Goal: Find specific page/section: Find specific page/section

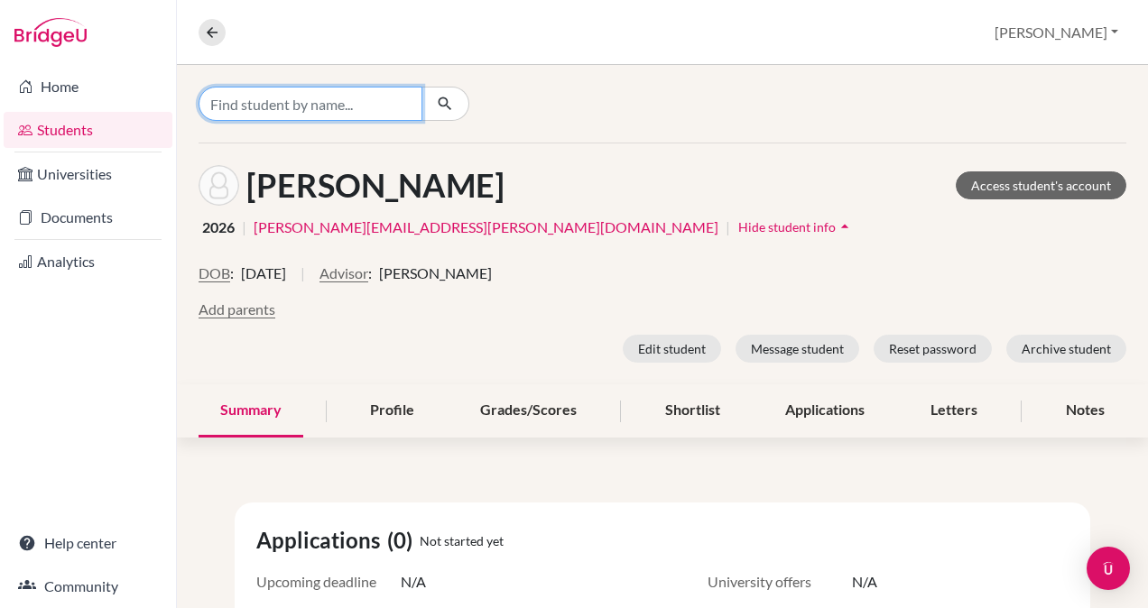
click at [251, 100] on input "Find student by name..." at bounding box center [311, 104] width 224 height 34
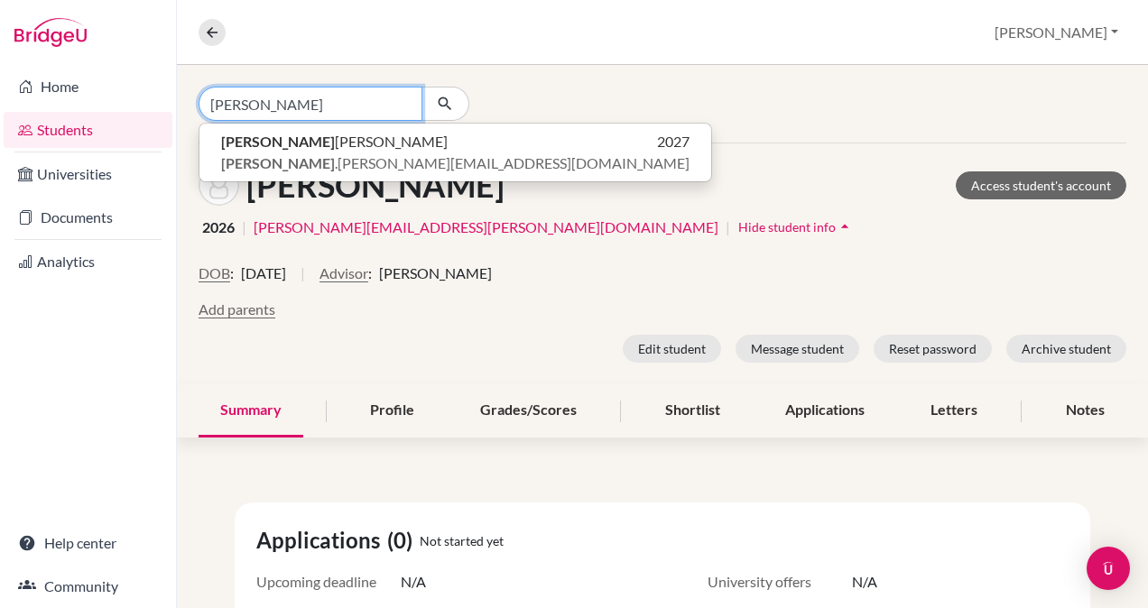
type input "[PERSON_NAME]"
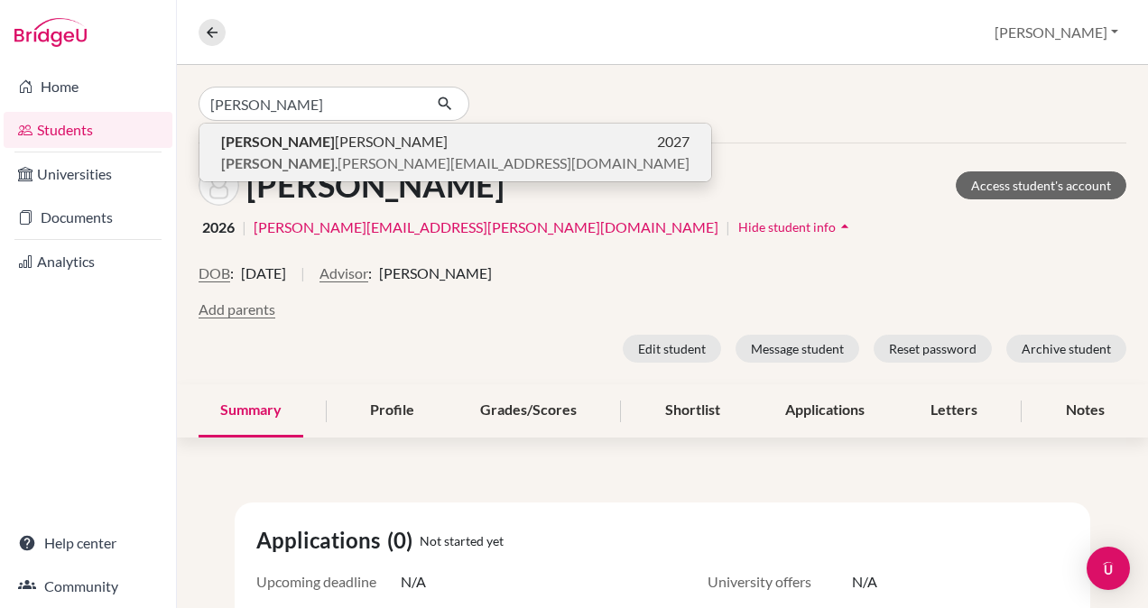
click at [263, 141] on span "[PERSON_NAME]" at bounding box center [334, 142] width 226 height 22
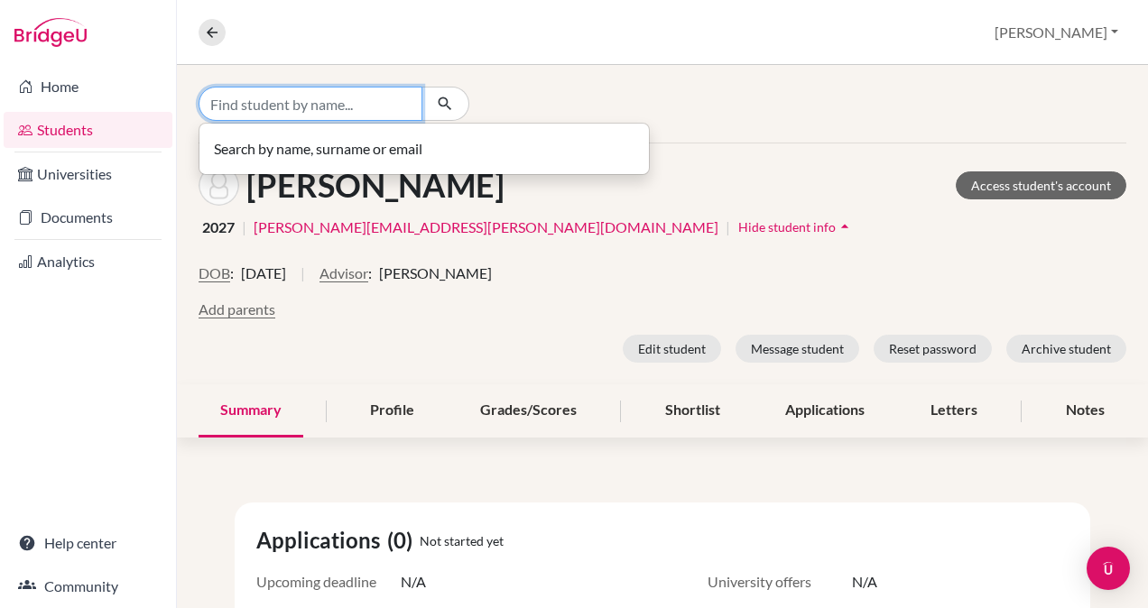
click at [217, 104] on input "Find student by name..." at bounding box center [311, 104] width 224 height 34
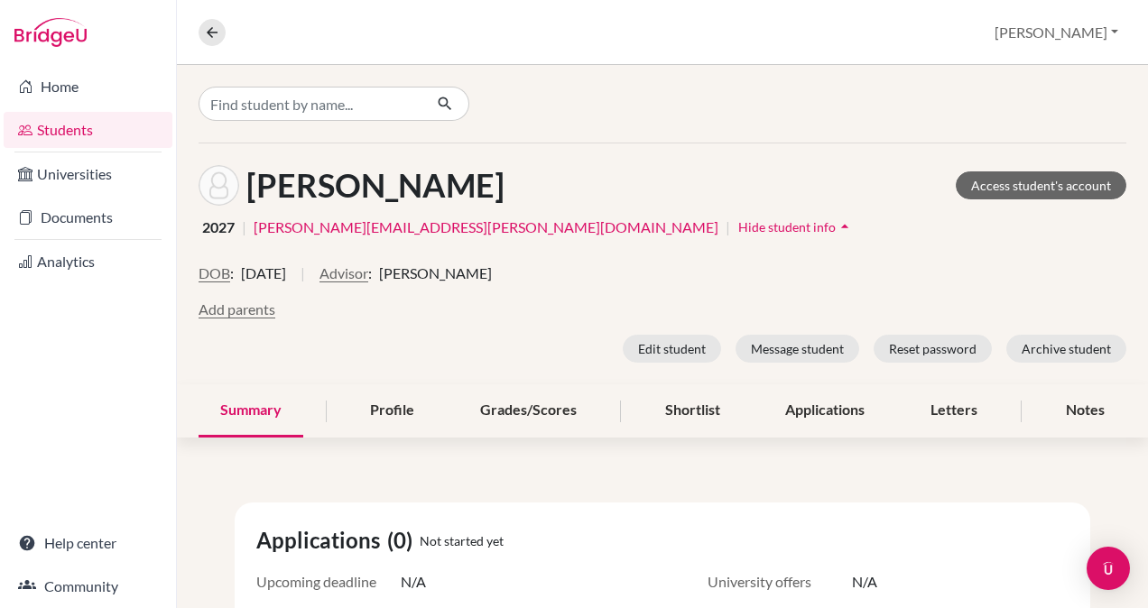
click at [836, 224] on icon "arrow_drop_up" at bounding box center [845, 226] width 18 height 18
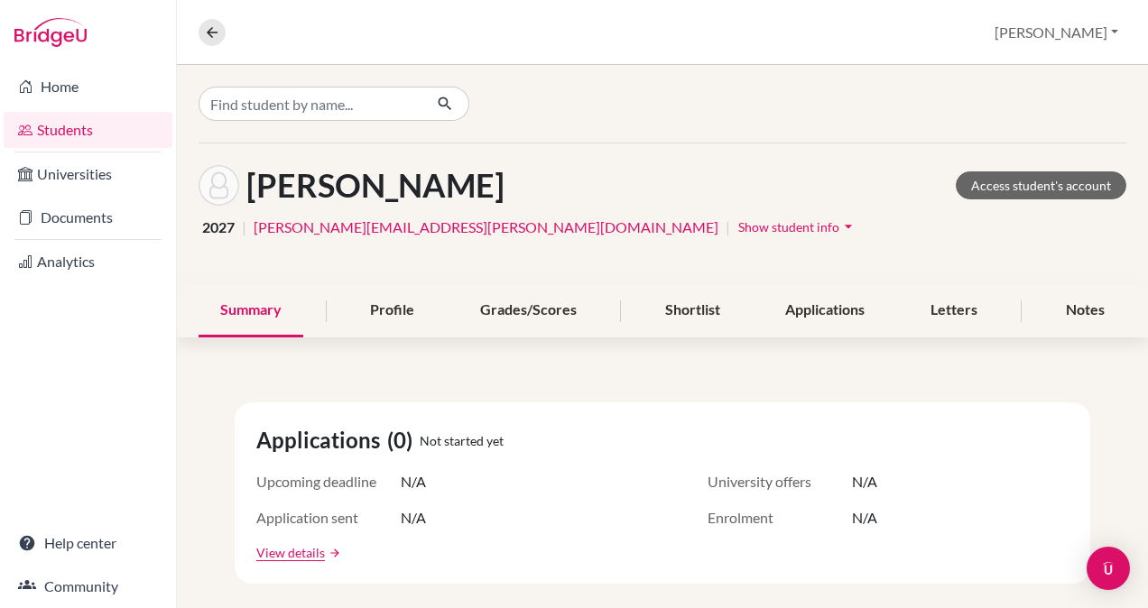
click at [738, 224] on span "Show student info" at bounding box center [788, 226] width 101 height 15
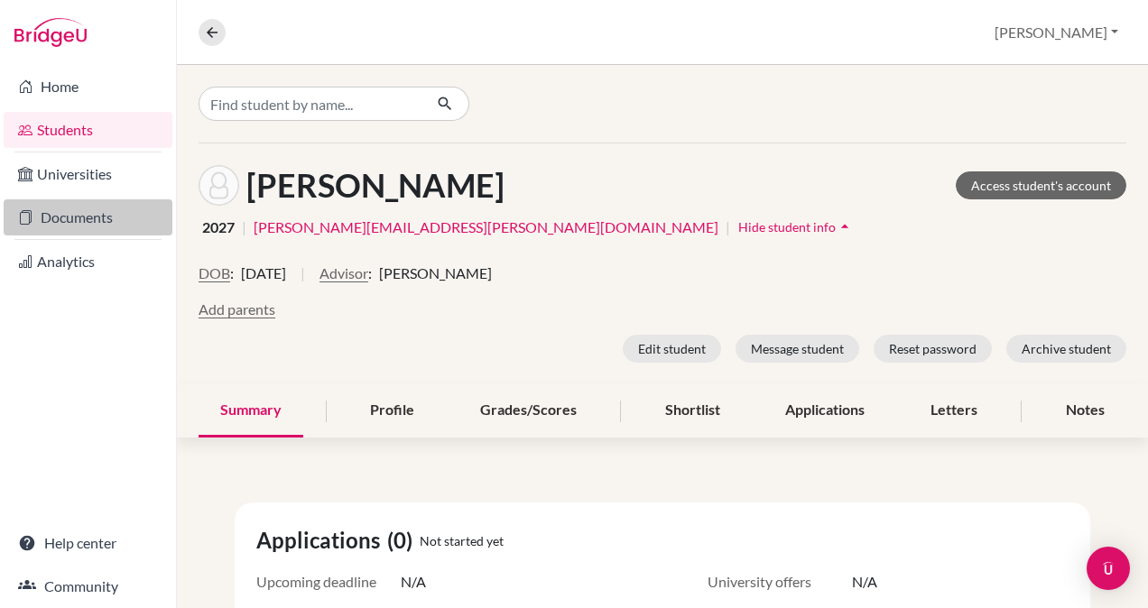
click at [97, 233] on link "Documents" at bounding box center [88, 217] width 169 height 36
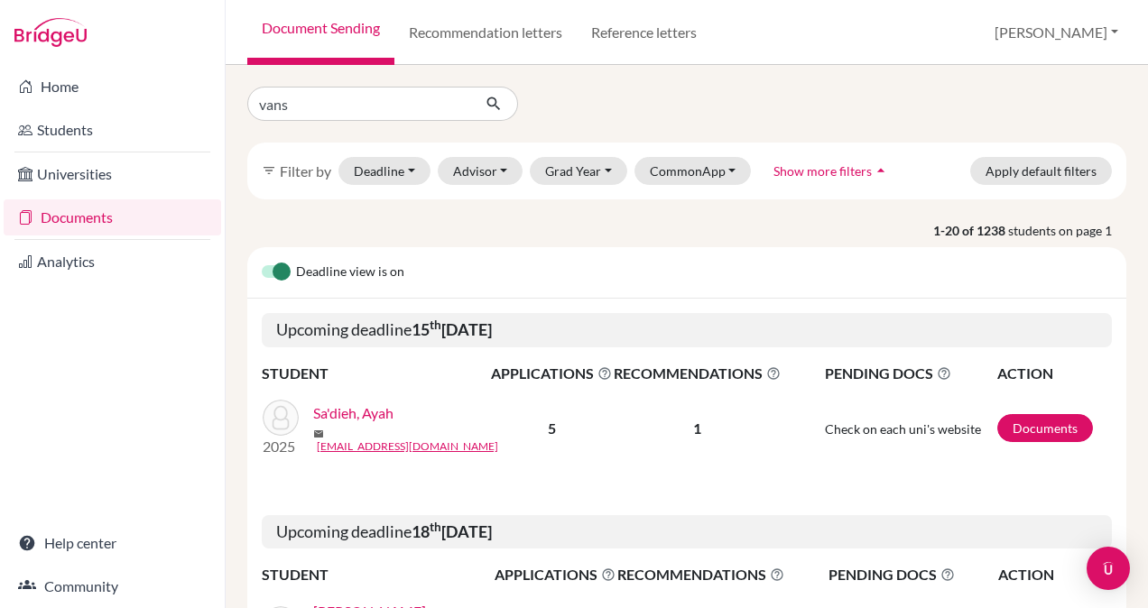
type input "[PERSON_NAME]"
click button "submit" at bounding box center [494, 104] width 48 height 34
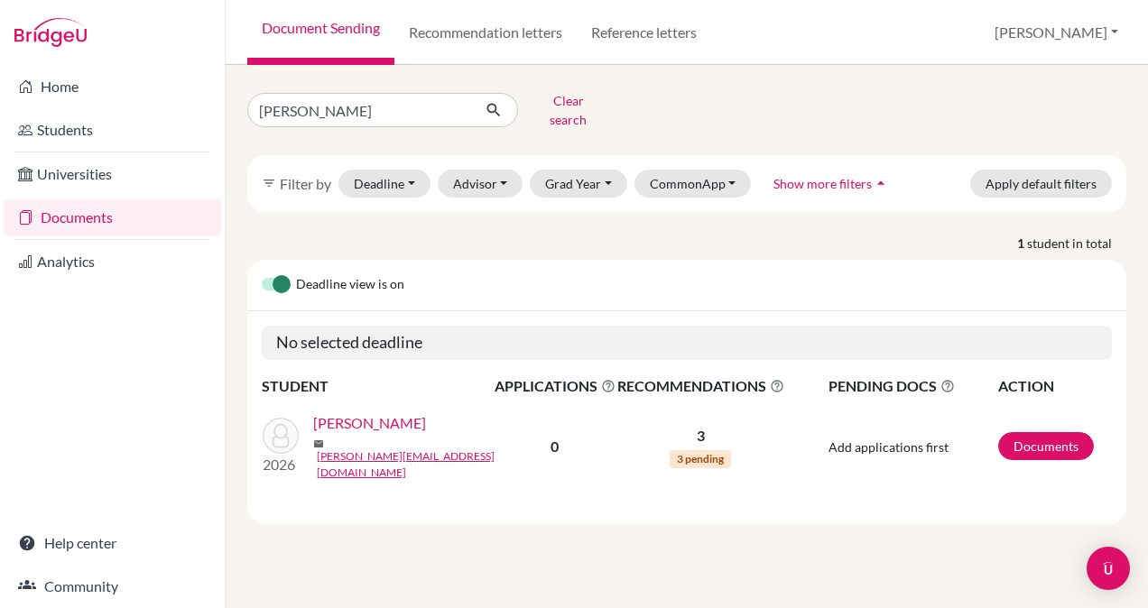
click at [359, 417] on link "Aggarwal, Vansh" at bounding box center [369, 423] width 113 height 22
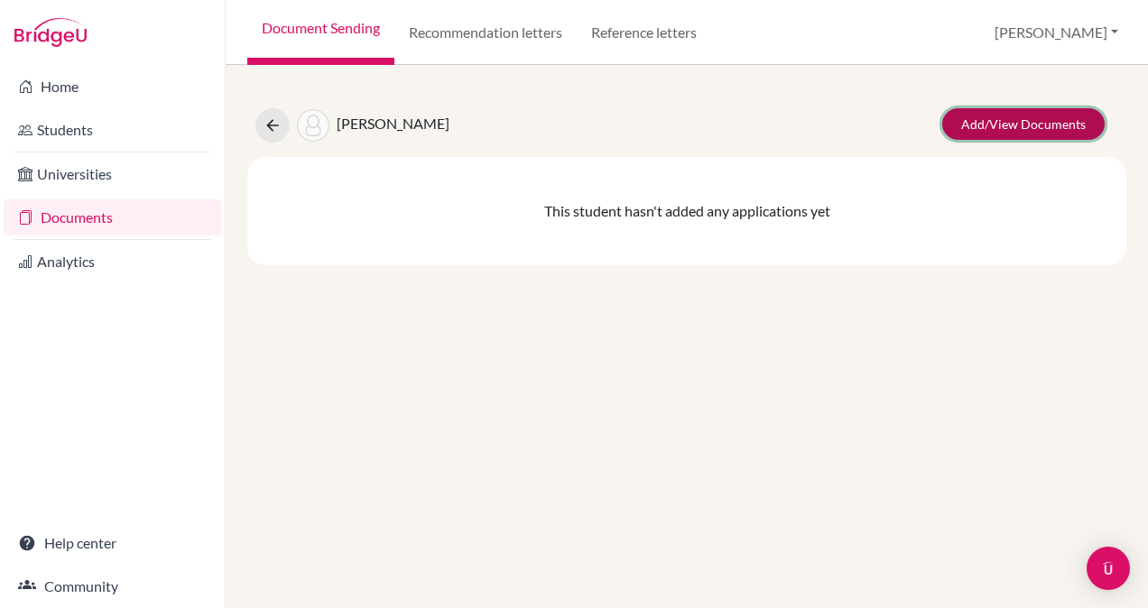
click at [1020, 127] on link "Add/View Documents" at bounding box center [1023, 124] width 162 height 32
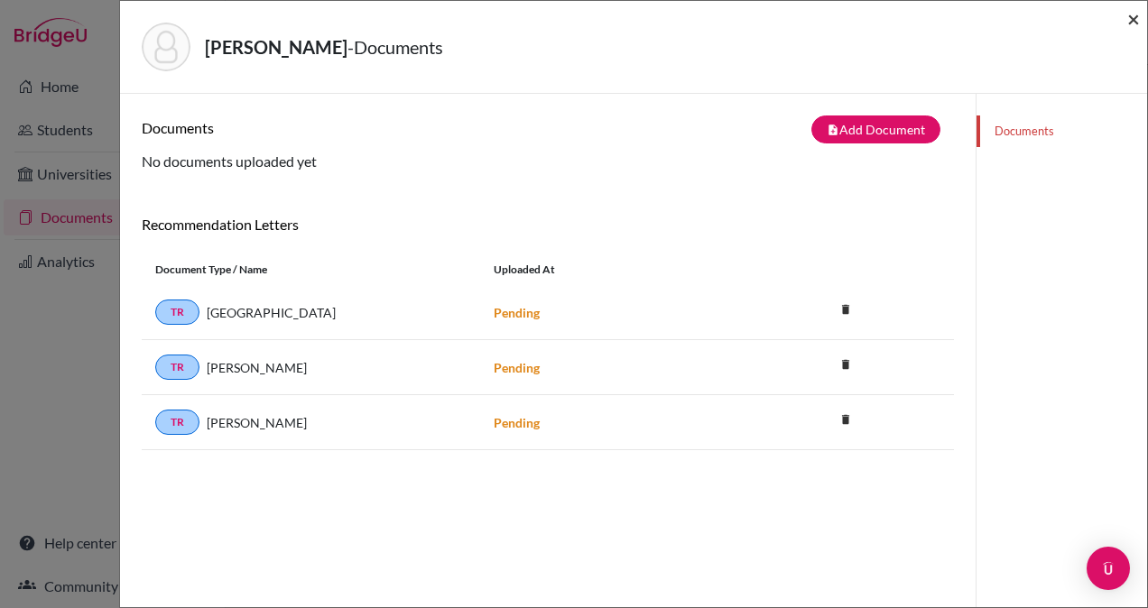
click at [1137, 16] on span "×" at bounding box center [1133, 18] width 13 height 26
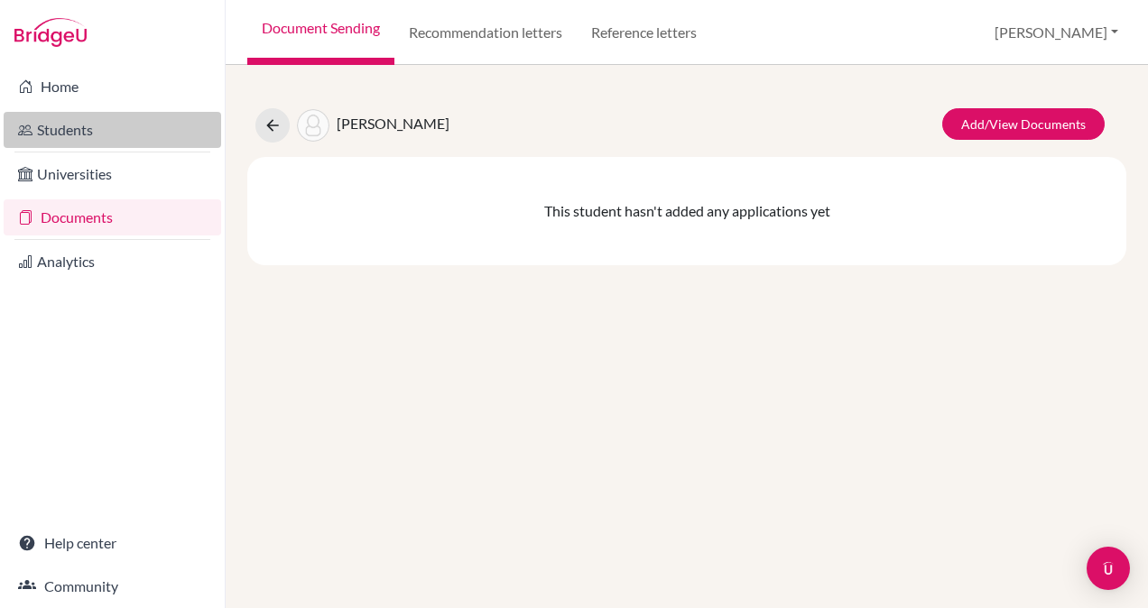
click at [55, 128] on link "Students" at bounding box center [112, 130] width 217 height 36
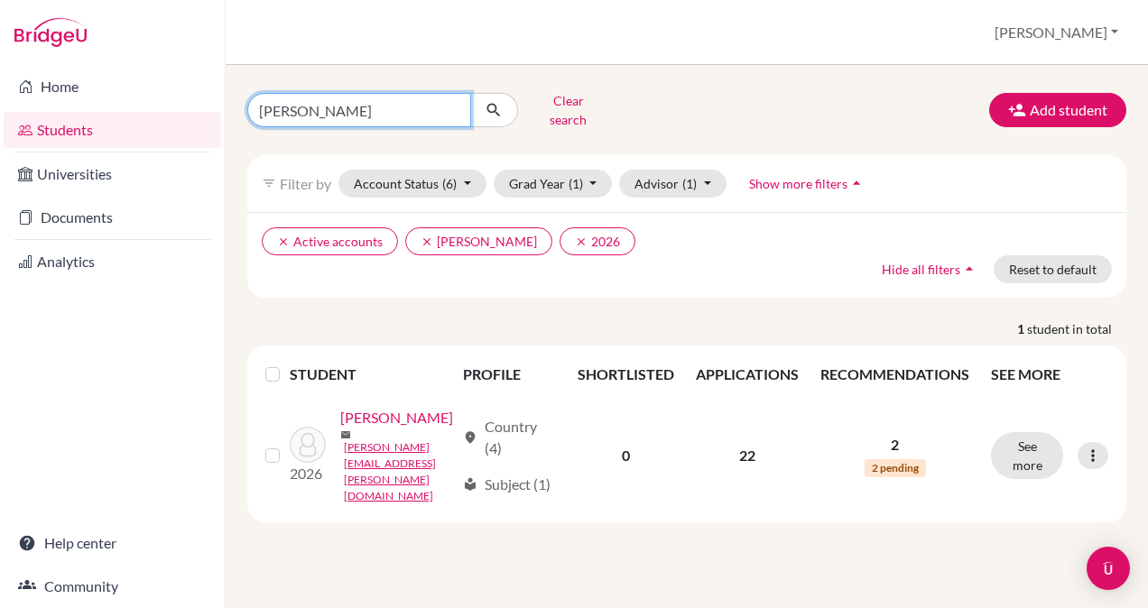
drag, startPoint x: 337, startPoint y: 100, endPoint x: 253, endPoint y: 106, distance: 85.0
click at [253, 106] on input "Margarita" at bounding box center [359, 110] width 224 height 34
type input "advika"
click button "submit" at bounding box center [494, 110] width 48 height 34
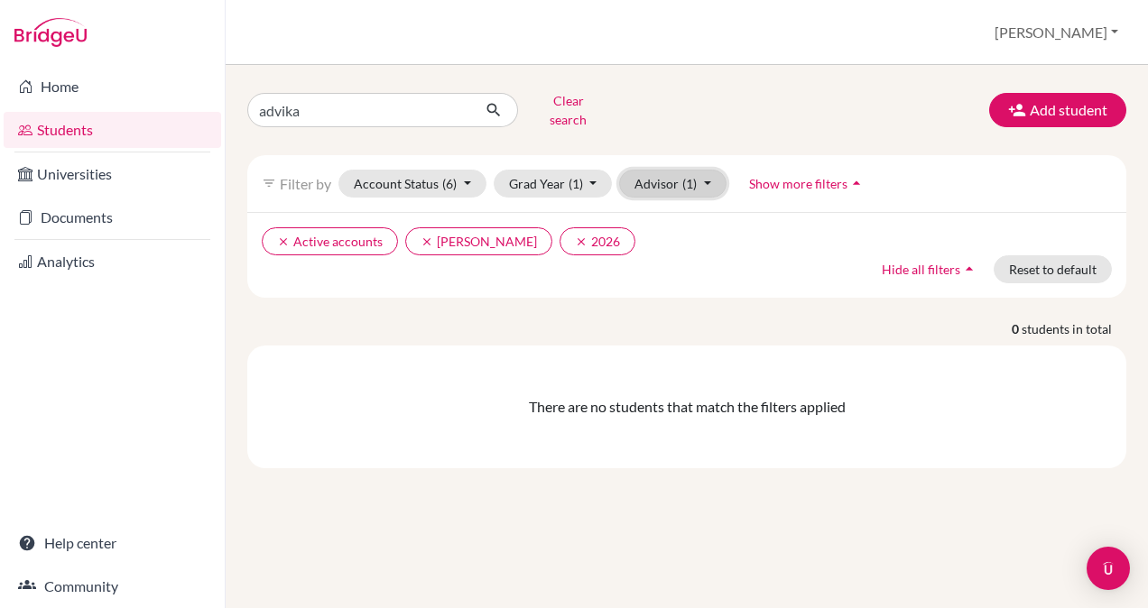
click at [705, 170] on button "Advisor (1)" at bounding box center [672, 184] width 107 height 28
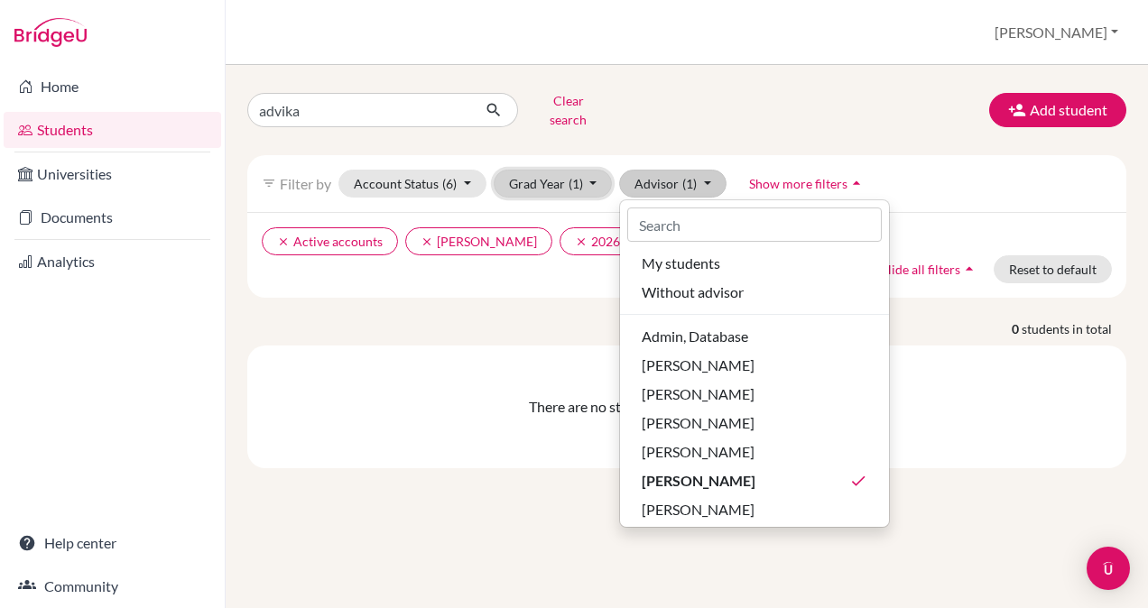
click at [589, 170] on button "Grad Year (1)" at bounding box center [553, 184] width 119 height 28
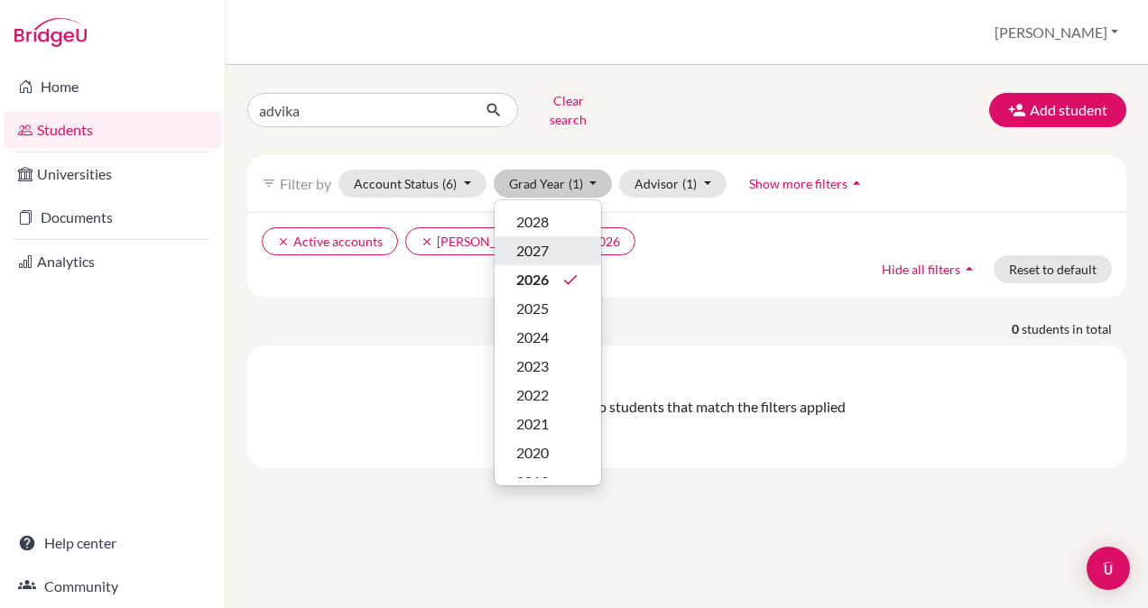
click at [548, 240] on span "2027" at bounding box center [532, 251] width 32 height 22
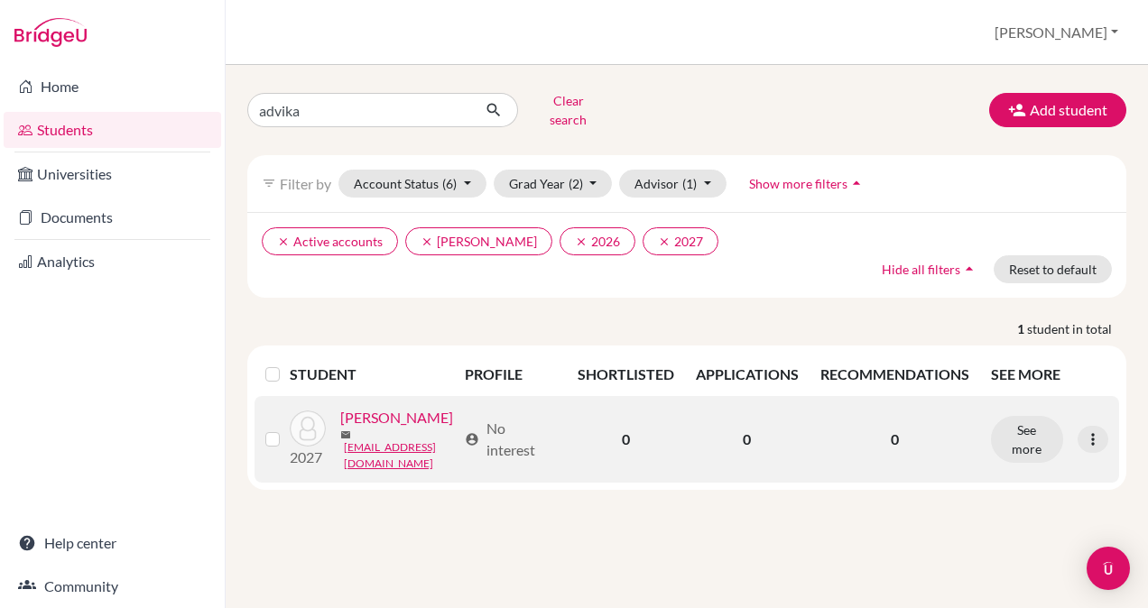
click at [388, 415] on link "Gupta, Advika" at bounding box center [396, 418] width 113 height 22
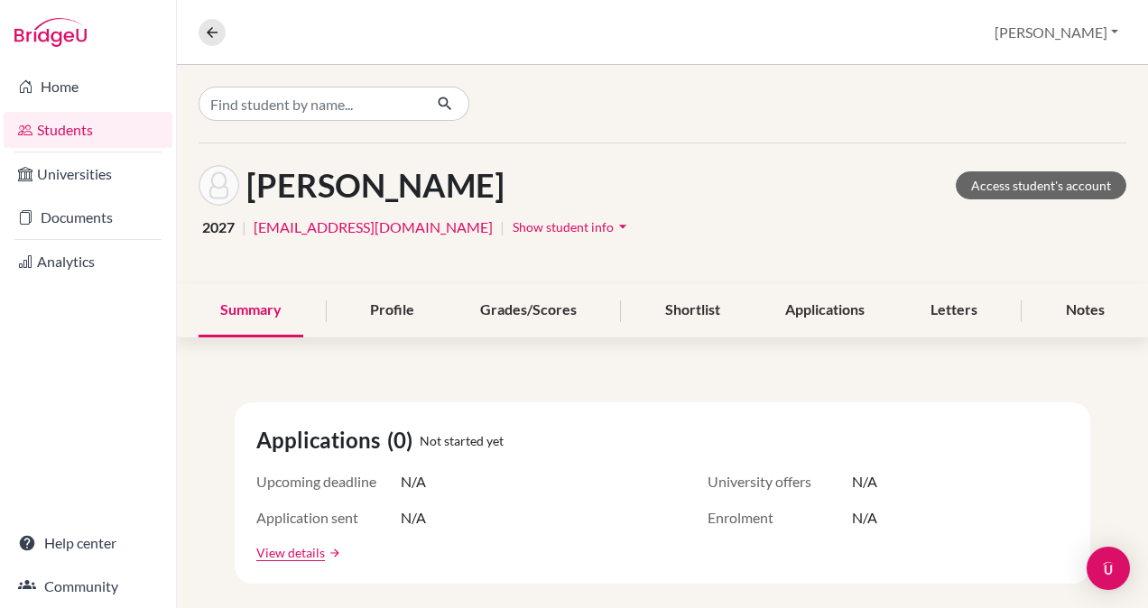
click at [614, 222] on icon "arrow_drop_down" at bounding box center [623, 226] width 18 height 18
